Goal: Task Accomplishment & Management: Manage account settings

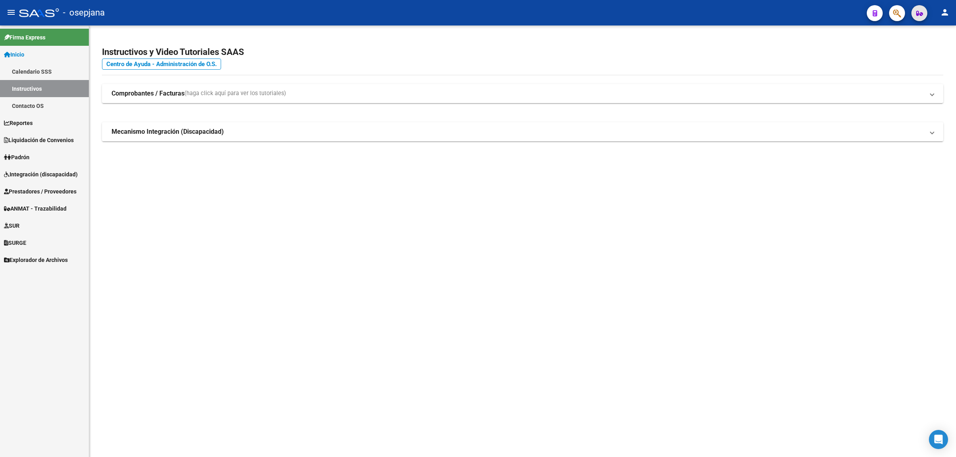
click at [913, 15] on button "button" at bounding box center [920, 13] width 16 height 16
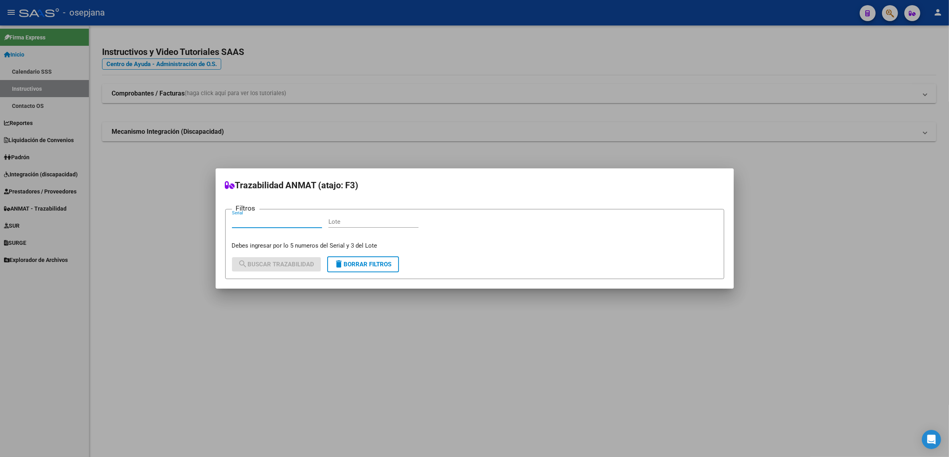
click at [272, 218] on input "Serial" at bounding box center [277, 221] width 90 height 7
drag, startPoint x: 256, startPoint y: 226, endPoint x: 175, endPoint y: 218, distance: 82.0
click at [175, 218] on div "Trazabilidad ANMAT (atajo: F3) Filtros EAER Serial Lote Debes ingresar por lo 5…" at bounding box center [474, 228] width 949 height 457
type input "59221"
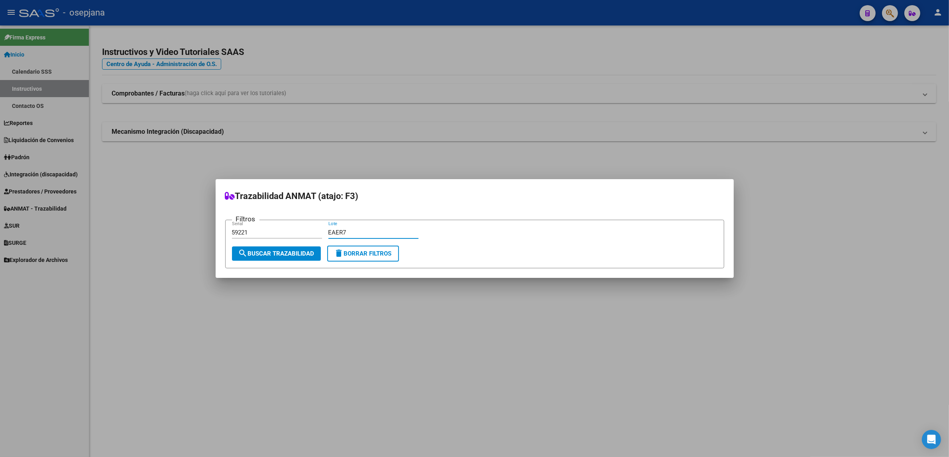
type input "EAER7"
click at [260, 258] on button "search Buscar Trazabilidad" at bounding box center [276, 254] width 89 height 14
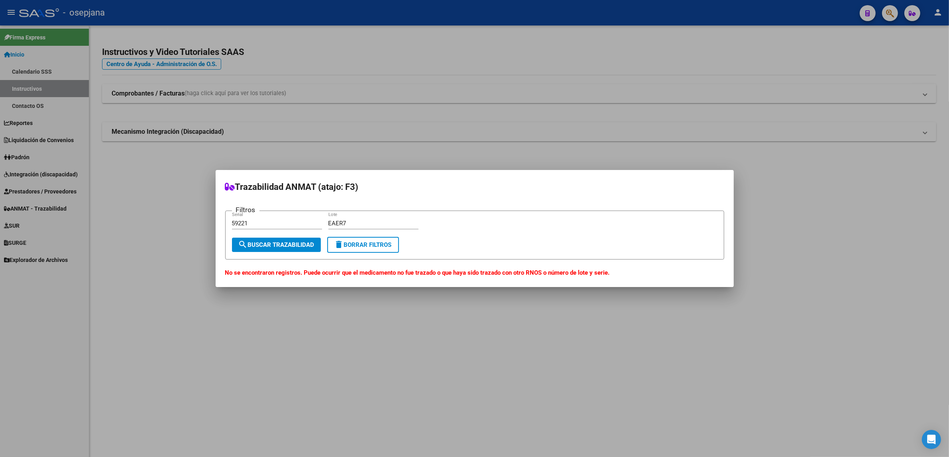
click at [349, 249] on button "delete Borrar Filtros" at bounding box center [363, 245] width 72 height 16
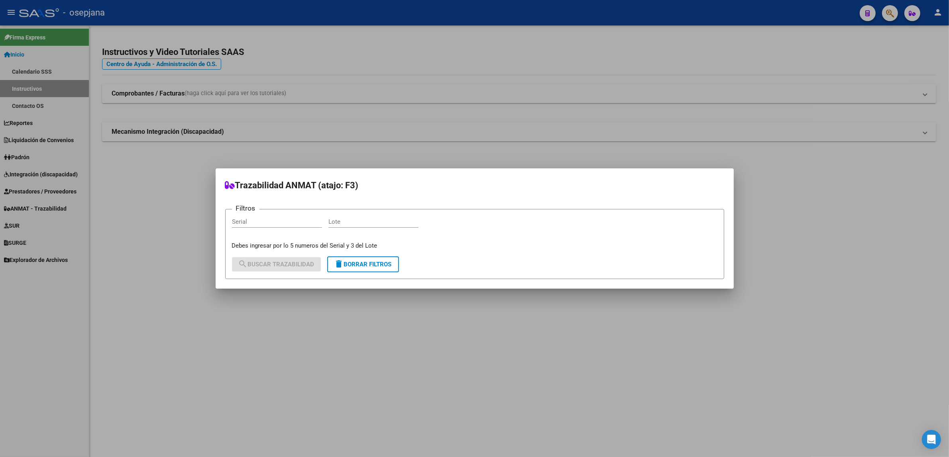
click at [277, 224] on input "Serial" at bounding box center [277, 221] width 90 height 7
type input "219360"
click at [351, 222] on input "Lote" at bounding box center [373, 221] width 90 height 7
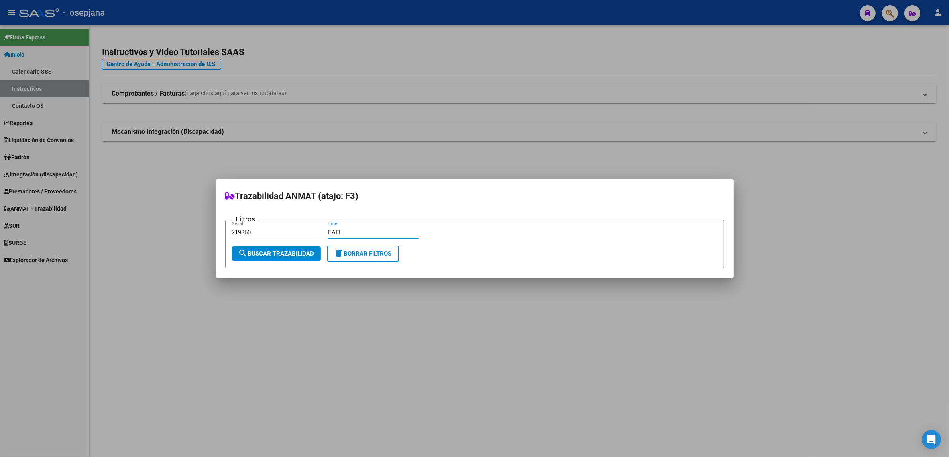
type input "EAFL"
click at [294, 252] on span "search Buscar Trazabilidad" at bounding box center [276, 253] width 76 height 7
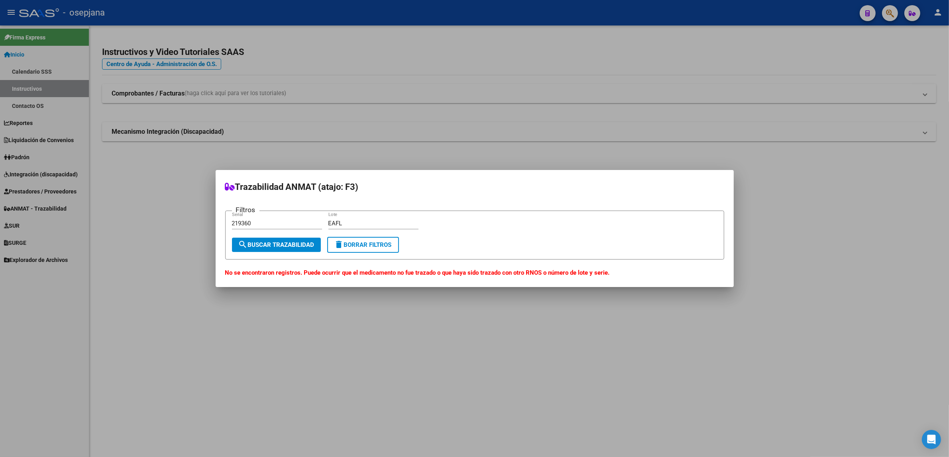
click at [381, 246] on span "delete Borrar Filtros" at bounding box center [362, 244] width 57 height 7
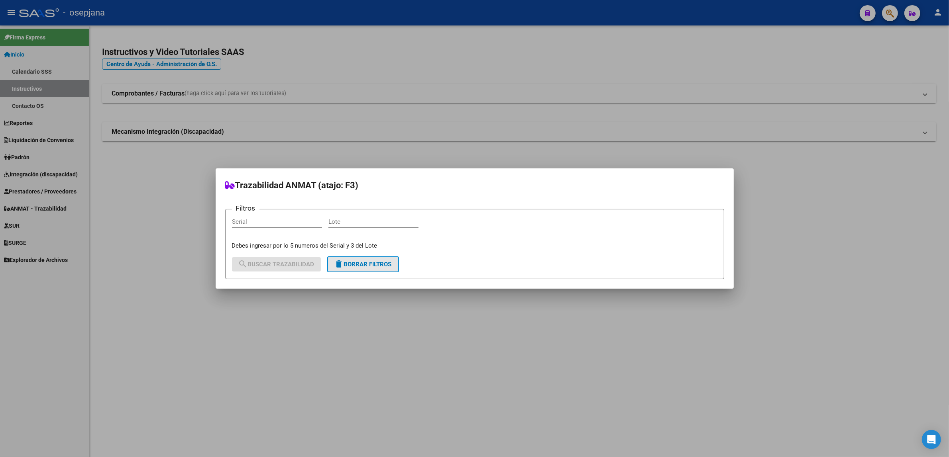
click at [358, 264] on span "delete Borrar Filtros" at bounding box center [362, 264] width 57 height 7
click at [246, 222] on input "Serial" at bounding box center [277, 221] width 90 height 7
type input "37332"
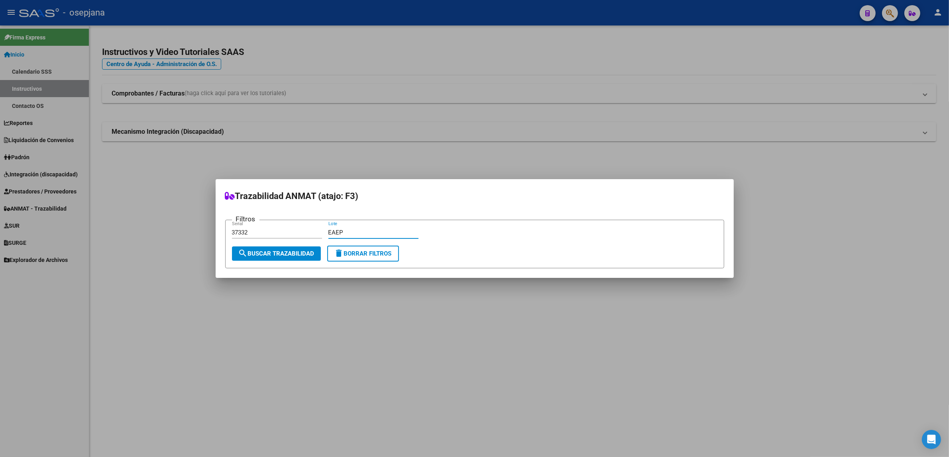
type input "EAEP"
click at [263, 257] on span "search Buscar Trazabilidad" at bounding box center [276, 253] width 76 height 7
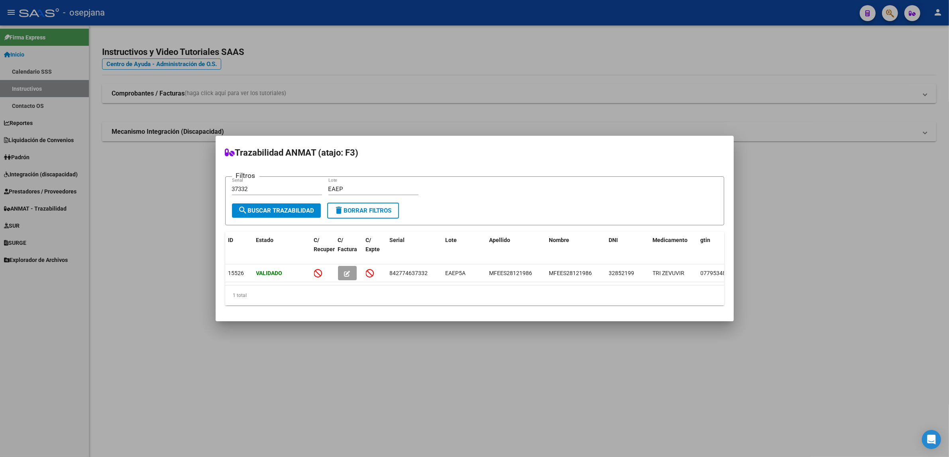
click at [763, 82] on div at bounding box center [474, 228] width 949 height 457
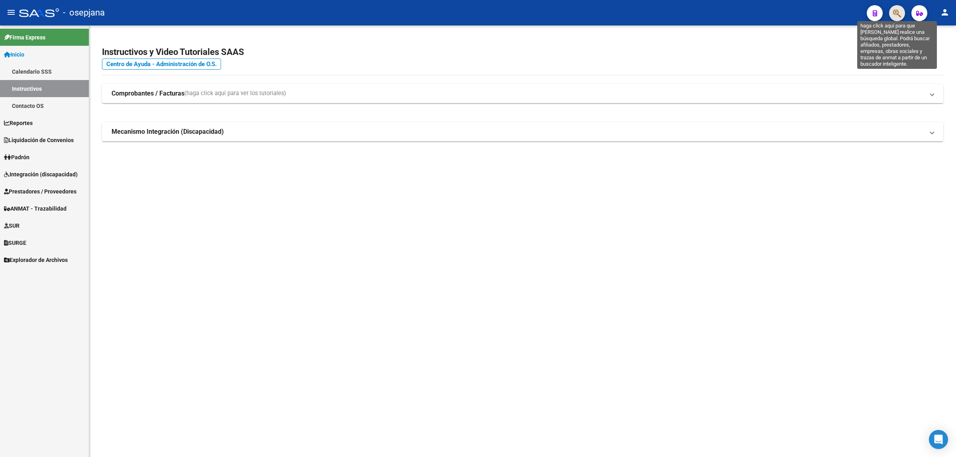
click at [897, 14] on icon "button" at bounding box center [897, 13] width 8 height 9
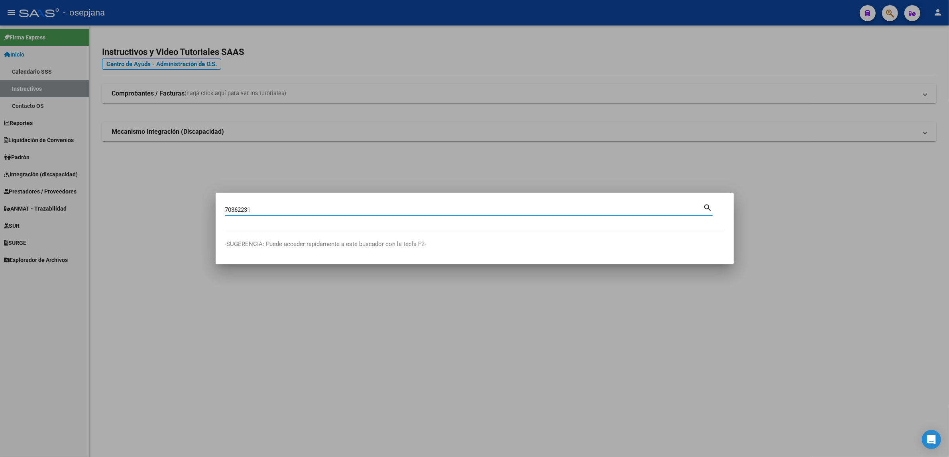
type input "70362231"
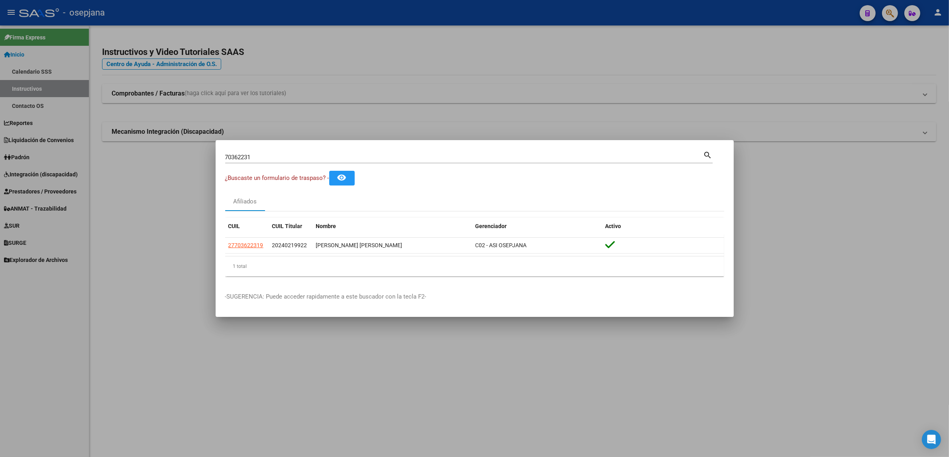
click at [35, 176] on div at bounding box center [474, 228] width 949 height 457
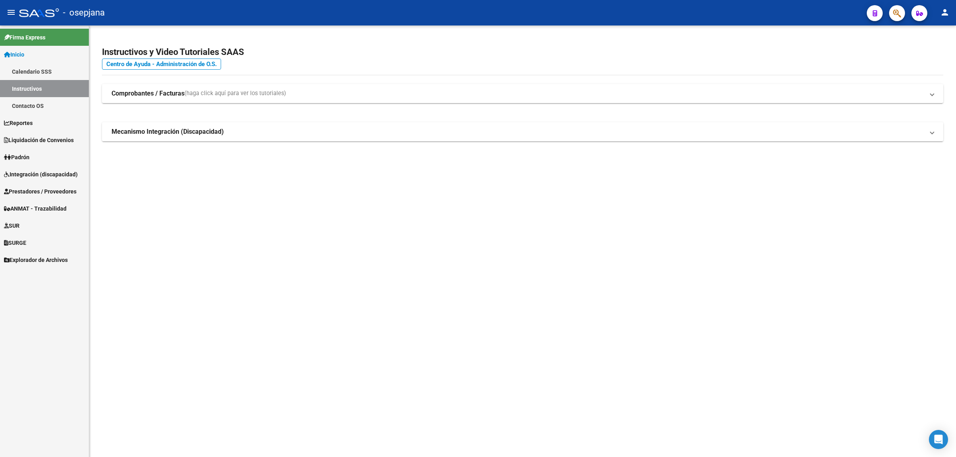
click at [35, 176] on span "Integración (discapacidad)" at bounding box center [41, 174] width 74 height 9
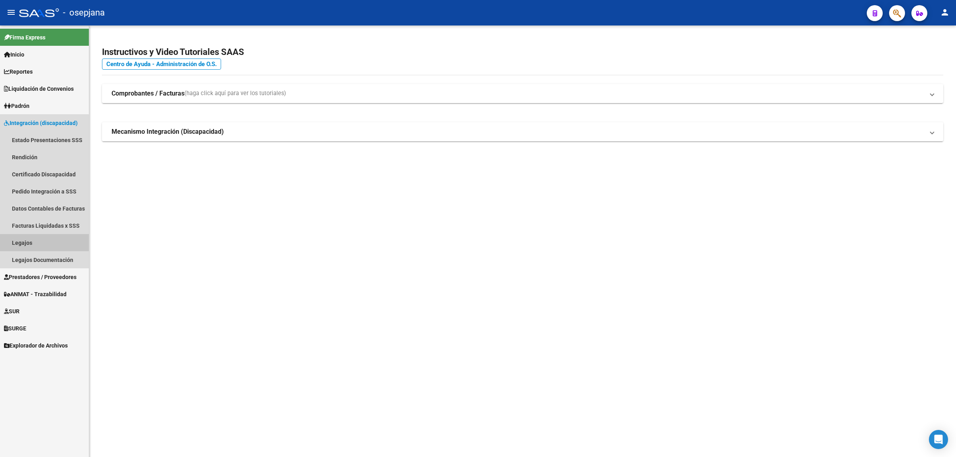
click at [19, 238] on link "Legajos" at bounding box center [44, 242] width 89 height 17
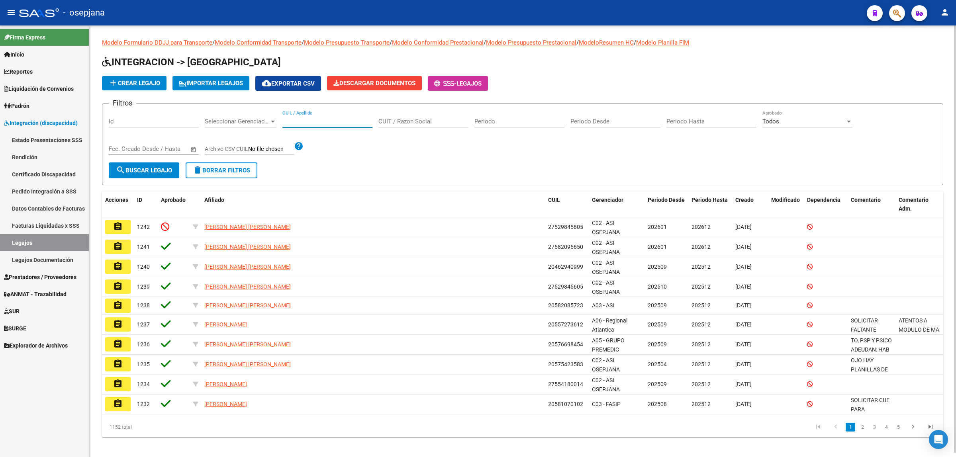
click at [355, 123] on input "CUIL / Apellido" at bounding box center [328, 121] width 90 height 7
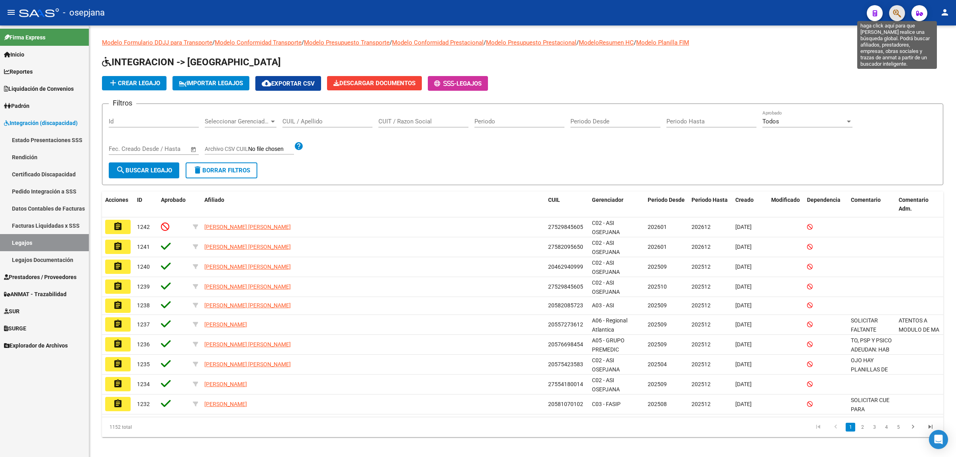
click at [900, 9] on icon "button" at bounding box center [897, 13] width 8 height 9
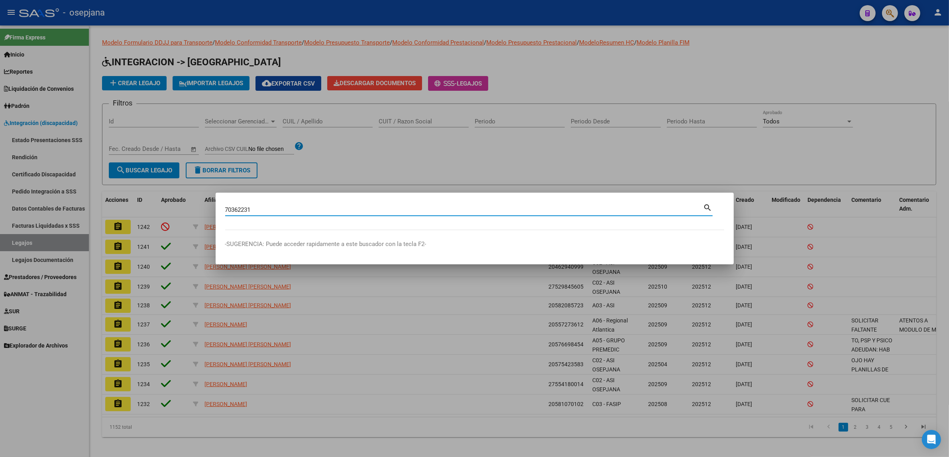
type input "70362231"
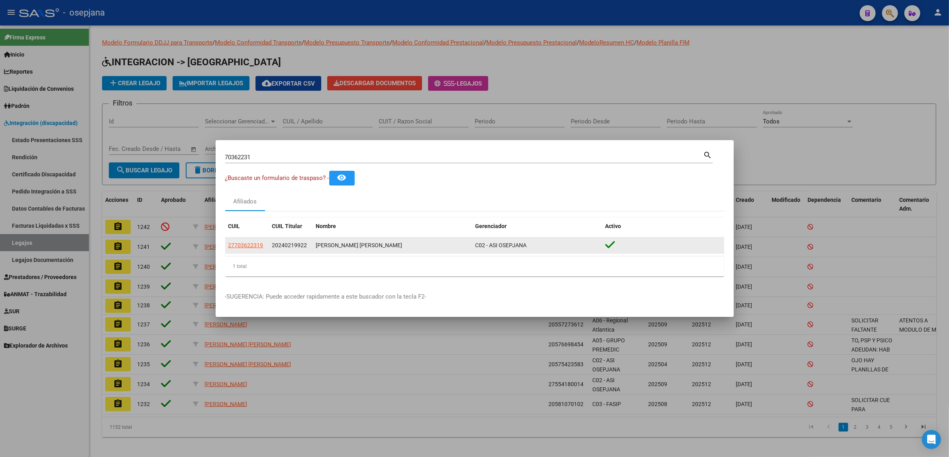
drag, startPoint x: 266, startPoint y: 248, endPoint x: 226, endPoint y: 245, distance: 39.9
click at [226, 245] on datatable-body-cell "27703622319" at bounding box center [247, 246] width 44 height 16
copy span "27703622319"
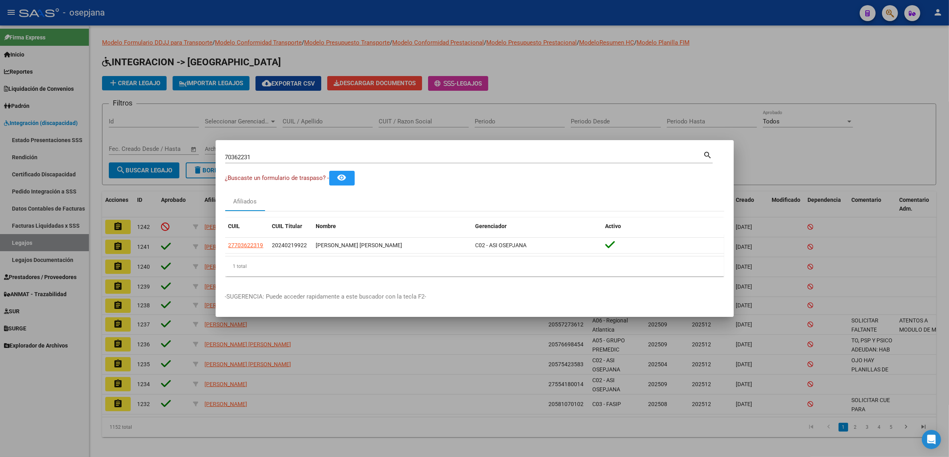
click at [305, 124] on div at bounding box center [474, 228] width 949 height 457
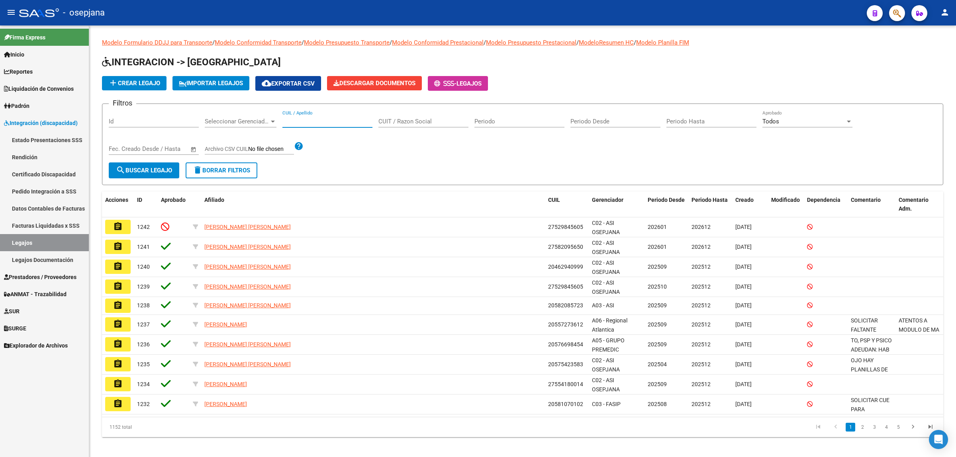
click at [305, 124] on input "CUIL / Apellido" at bounding box center [328, 121] width 90 height 7
paste input "27703622319"
type input "27703622319"
click at [160, 177] on button "search Buscar Legajo" at bounding box center [144, 171] width 71 height 16
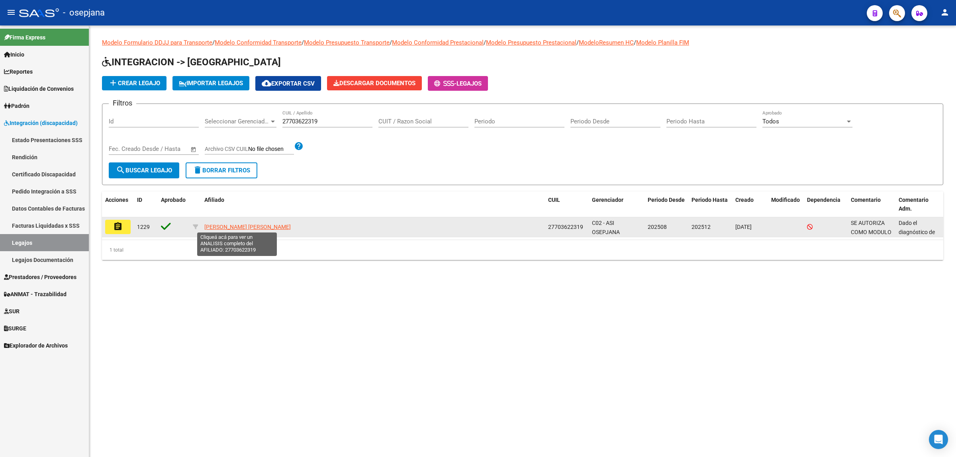
click at [209, 224] on span "[PERSON_NAME] [PERSON_NAME]" at bounding box center [247, 227] width 86 height 6
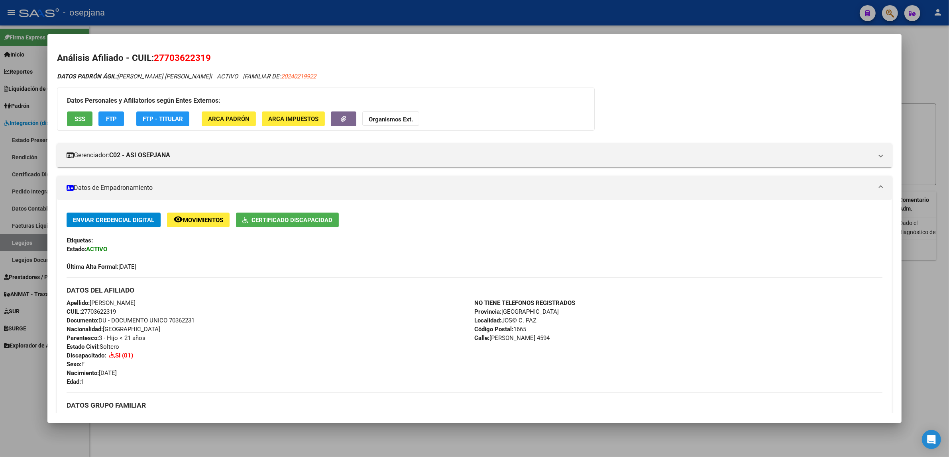
click at [189, 16] on div at bounding box center [474, 228] width 949 height 457
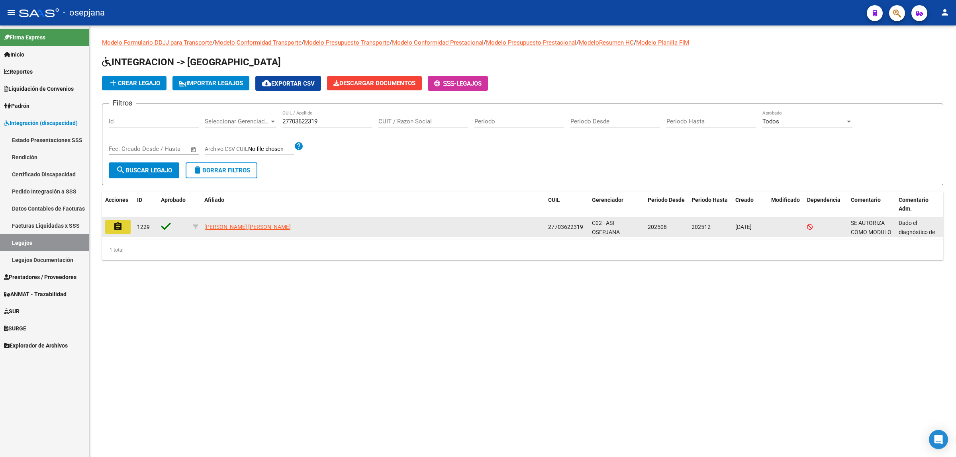
click at [118, 226] on mat-icon "assignment" at bounding box center [118, 227] width 10 height 10
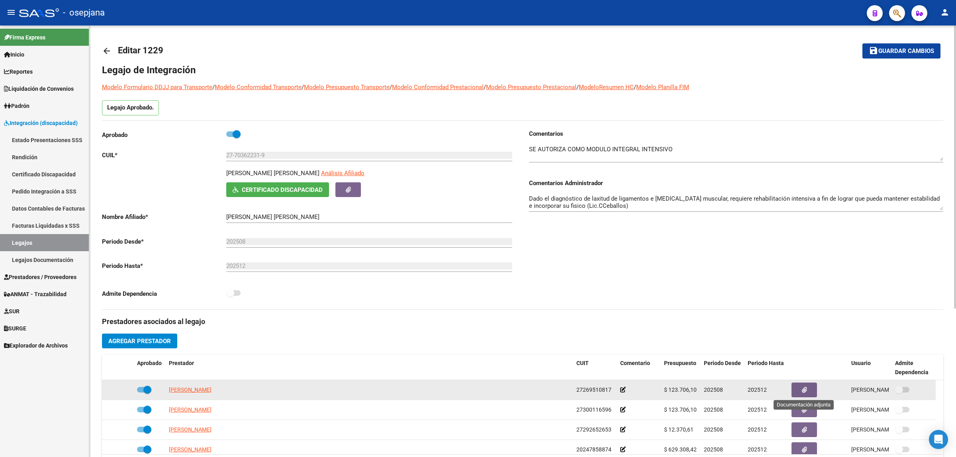
click at [803, 393] on span "button" at bounding box center [804, 390] width 5 height 7
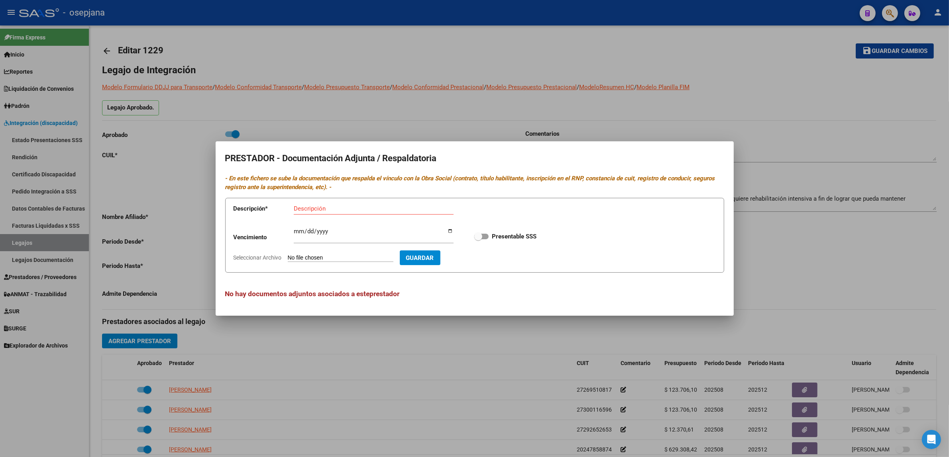
click at [822, 240] on div at bounding box center [474, 228] width 949 height 457
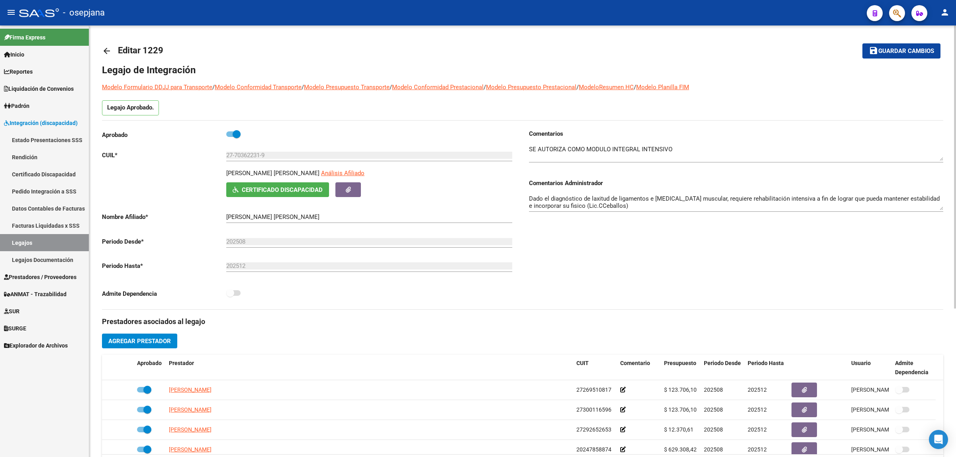
scroll to position [8, 0]
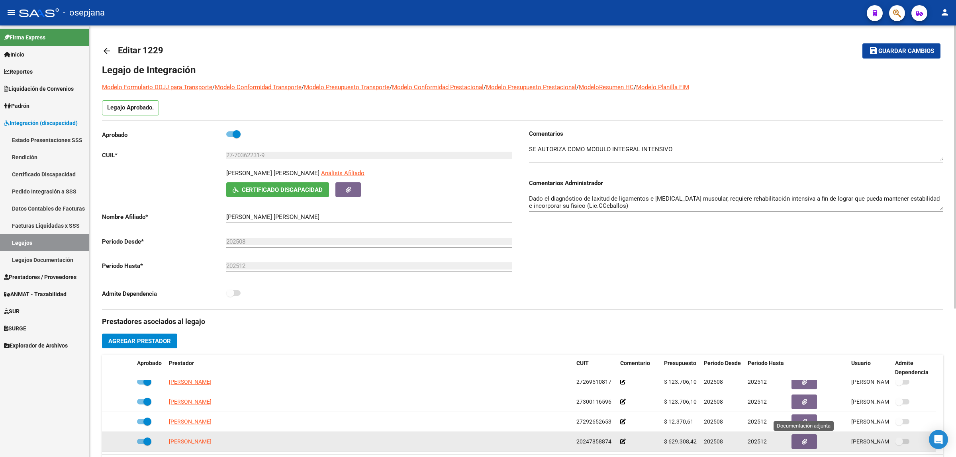
click at [810, 444] on button "button" at bounding box center [805, 442] width 26 height 15
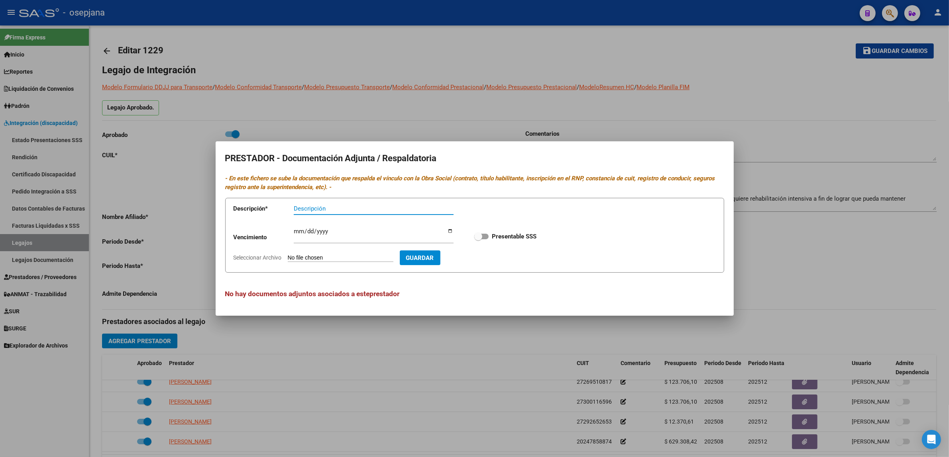
click at [846, 240] on div at bounding box center [474, 228] width 949 height 457
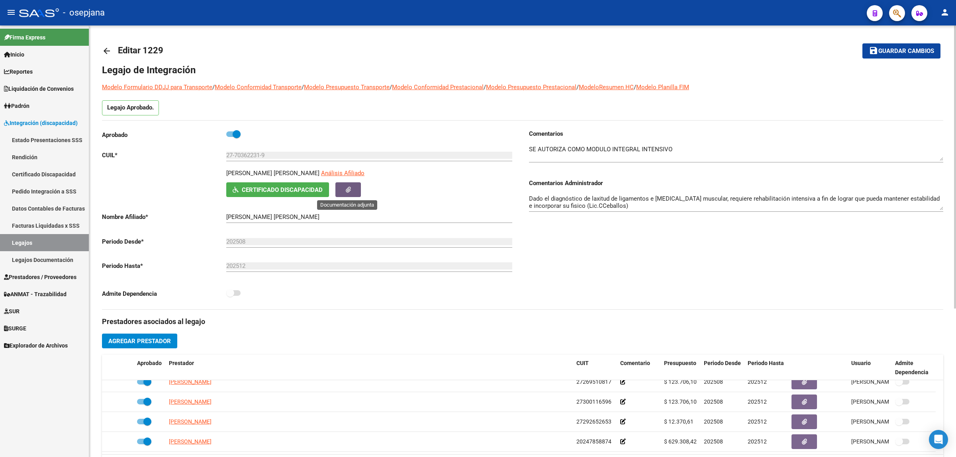
click at [349, 190] on icon "button" at bounding box center [348, 190] width 5 height 6
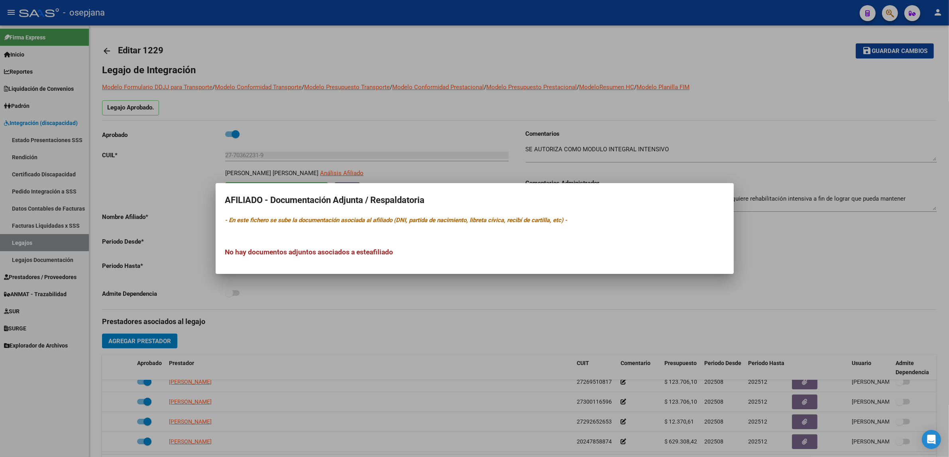
click at [879, 302] on div at bounding box center [474, 228] width 949 height 457
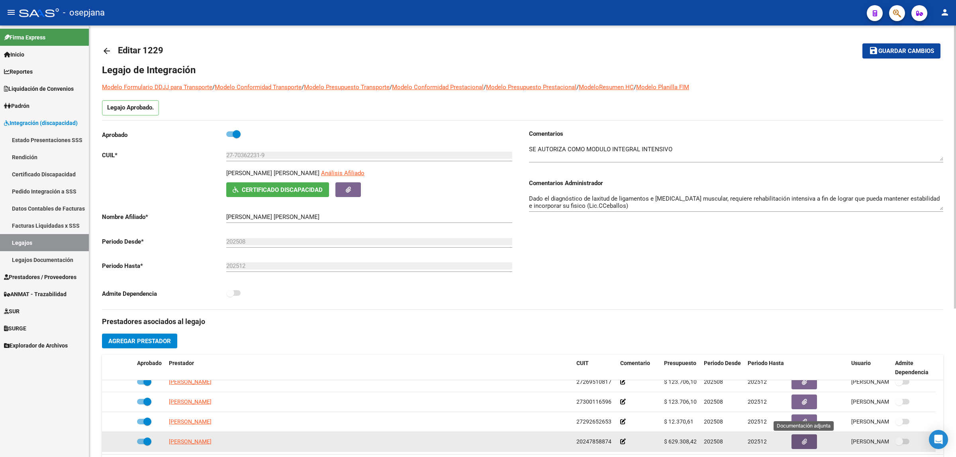
click at [804, 444] on span "button" at bounding box center [804, 442] width 5 height 7
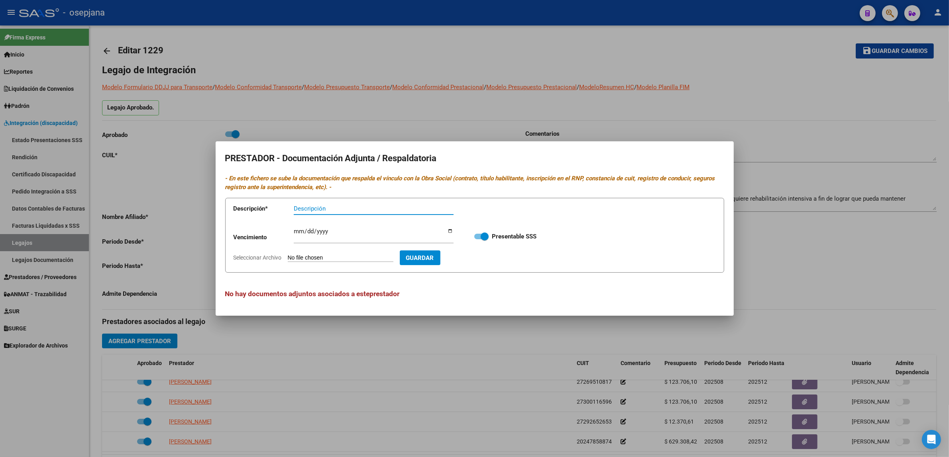
click at [867, 256] on div at bounding box center [474, 228] width 949 height 457
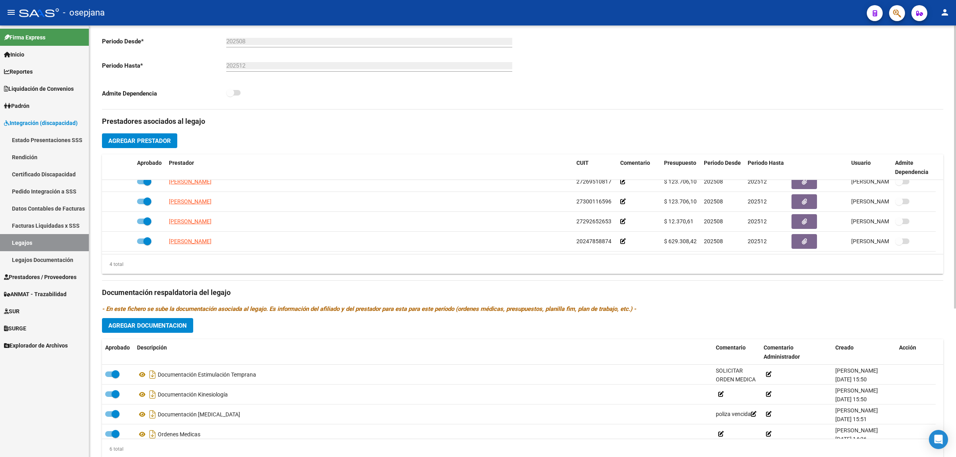
scroll to position [227, 0]
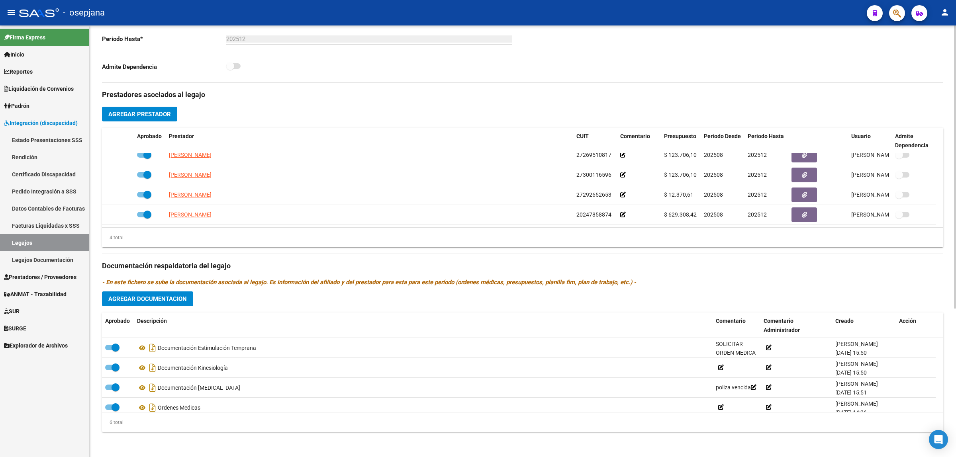
click at [956, 457] on html "menu - osepjana person Firma Express Inicio Calendario SSS Instructivos Contact…" at bounding box center [478, 228] width 956 height 457
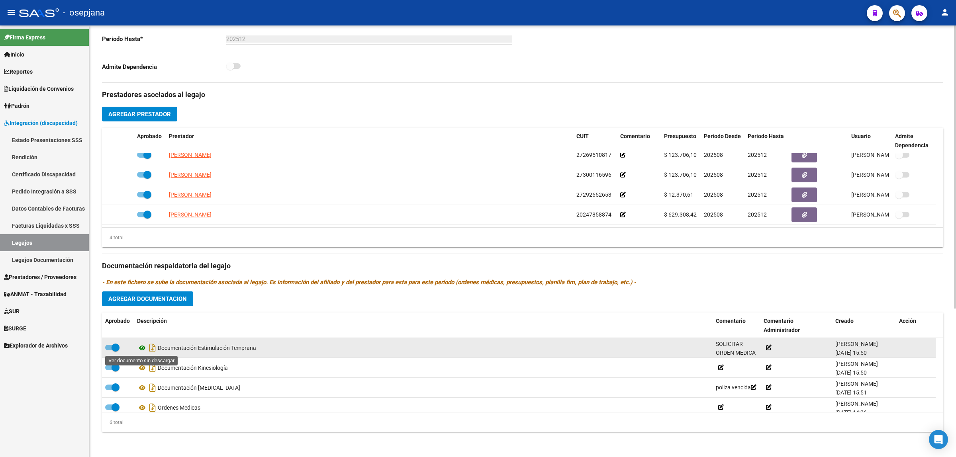
click at [145, 348] on icon at bounding box center [142, 348] width 10 height 10
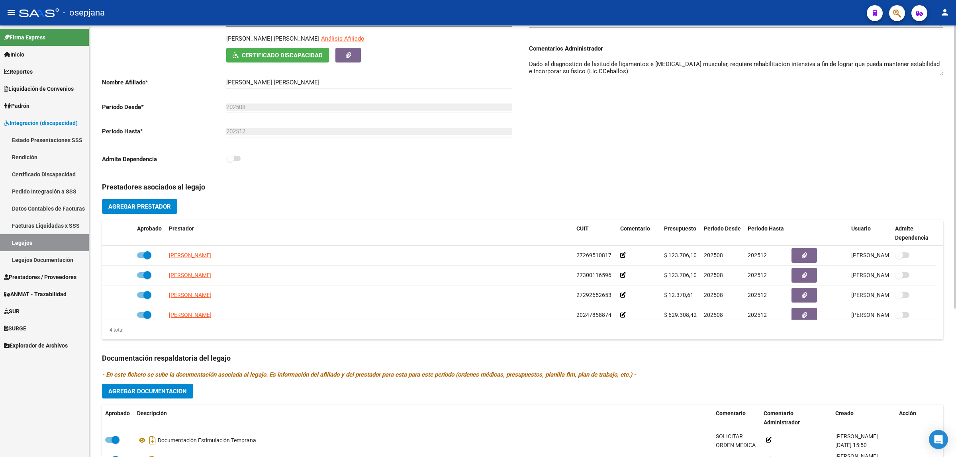
scroll to position [134, 0]
click at [949, 141] on div "arrow_back Editar 1229 save Guardar cambios Legajo de Integración Modelo Formul…" at bounding box center [523, 221] width 869 height 659
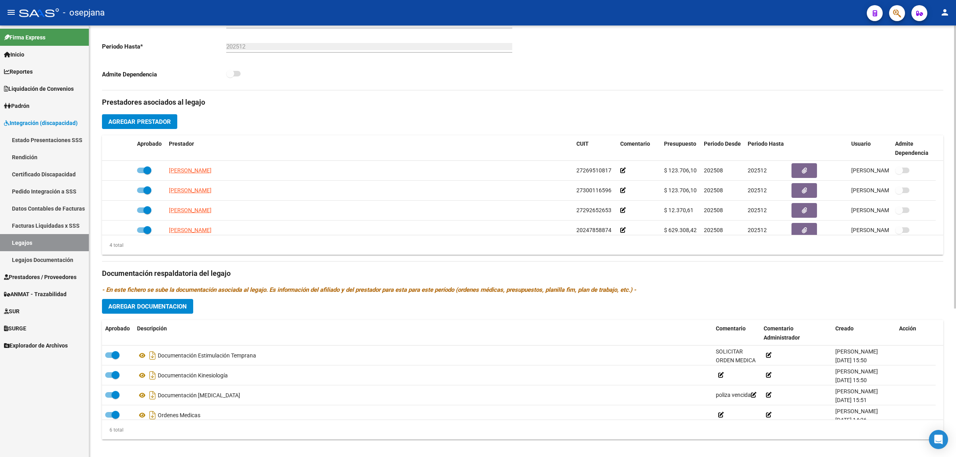
scroll to position [227, 0]
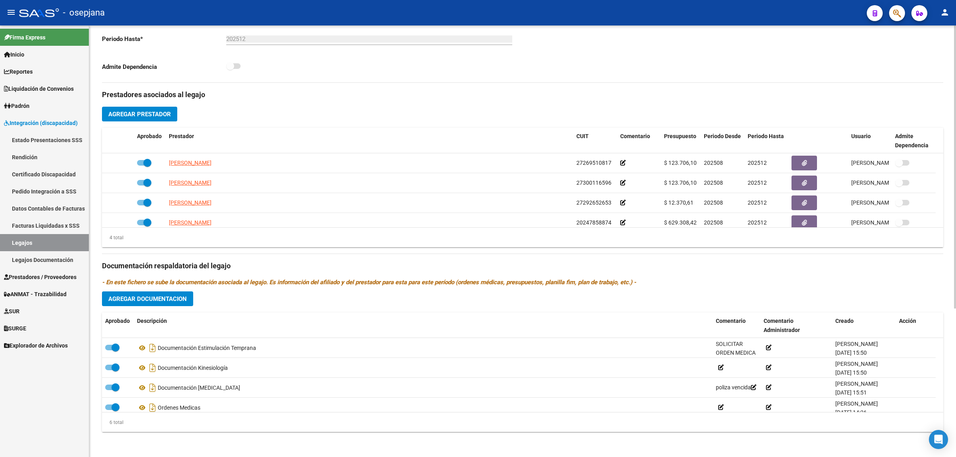
click at [956, 416] on div at bounding box center [955, 315] width 2 height 283
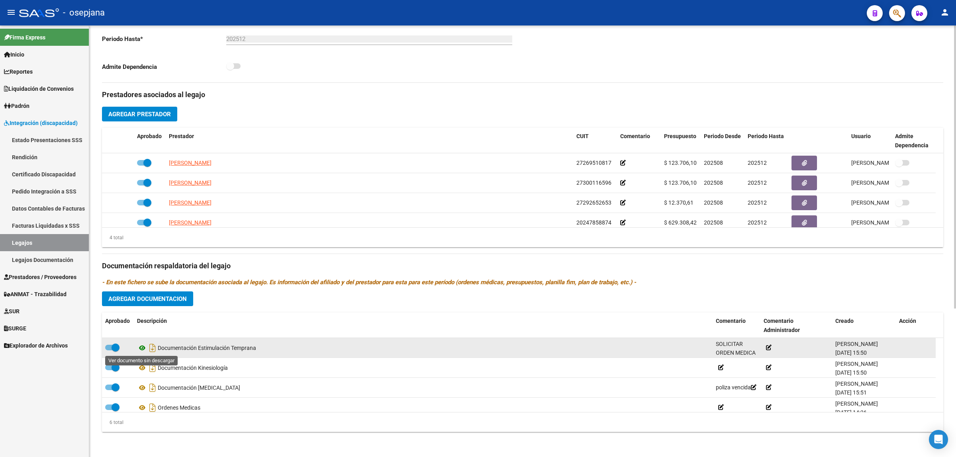
click at [141, 346] on icon at bounding box center [142, 348] width 10 height 10
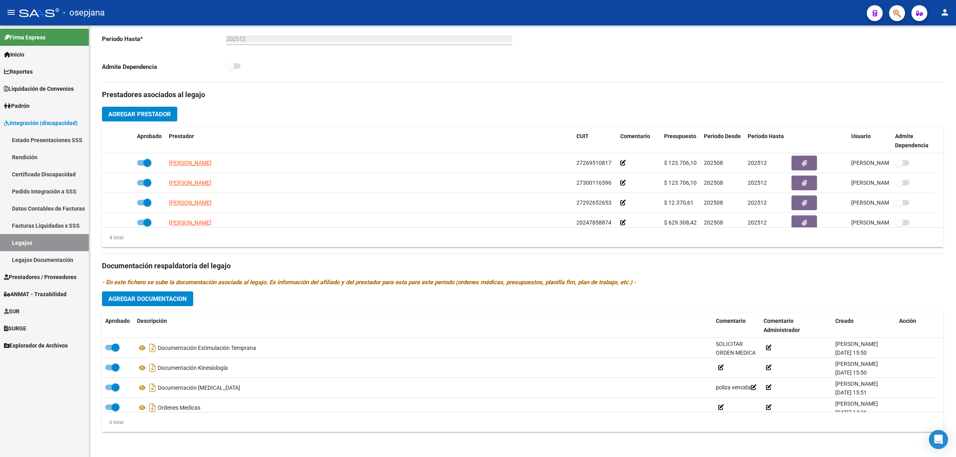
click at [20, 327] on span "SURGE" at bounding box center [15, 328] width 22 height 9
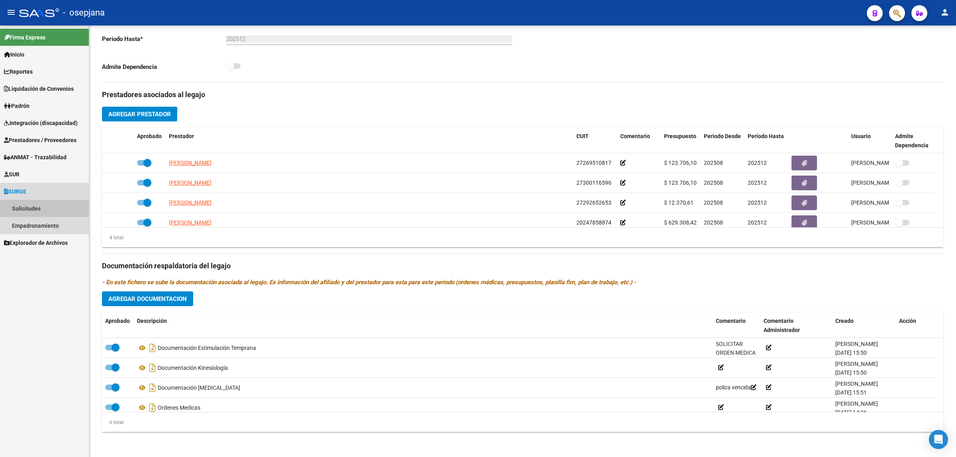
click at [24, 208] on link "Solicitudes" at bounding box center [44, 208] width 89 height 17
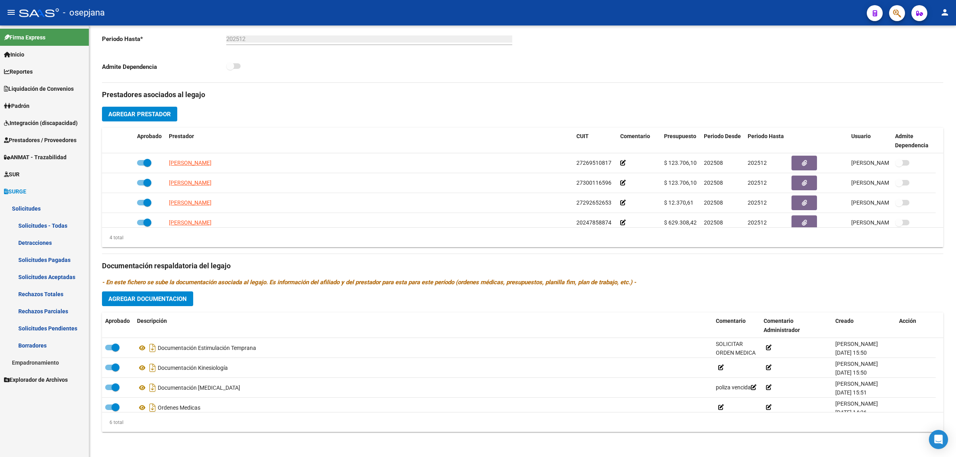
click at [25, 208] on link "Solicitudes" at bounding box center [44, 208] width 89 height 17
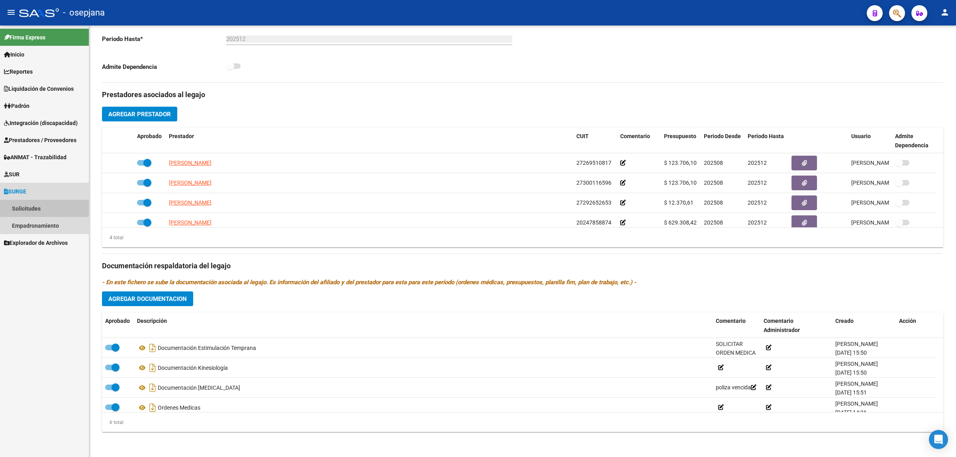
click at [25, 208] on link "Solicitudes" at bounding box center [44, 208] width 89 height 17
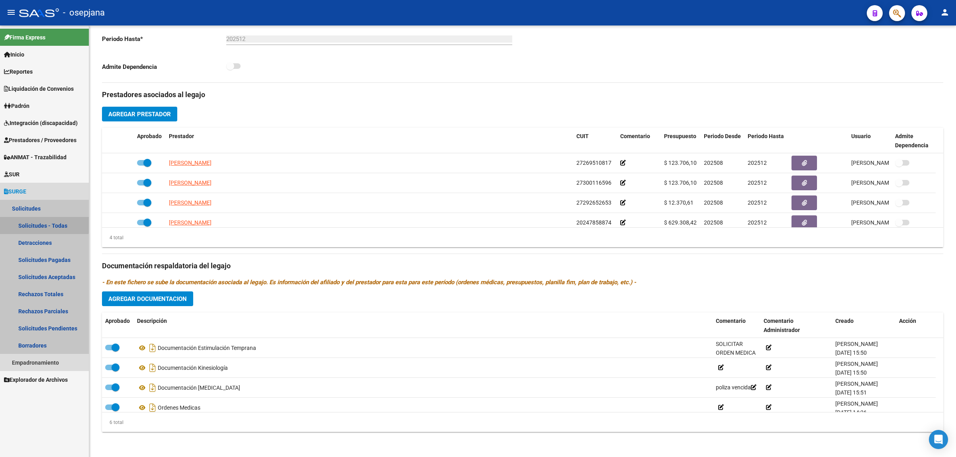
click at [32, 222] on link "Solicitudes - Todas" at bounding box center [44, 225] width 89 height 17
